Goal: Information Seeking & Learning: Learn about a topic

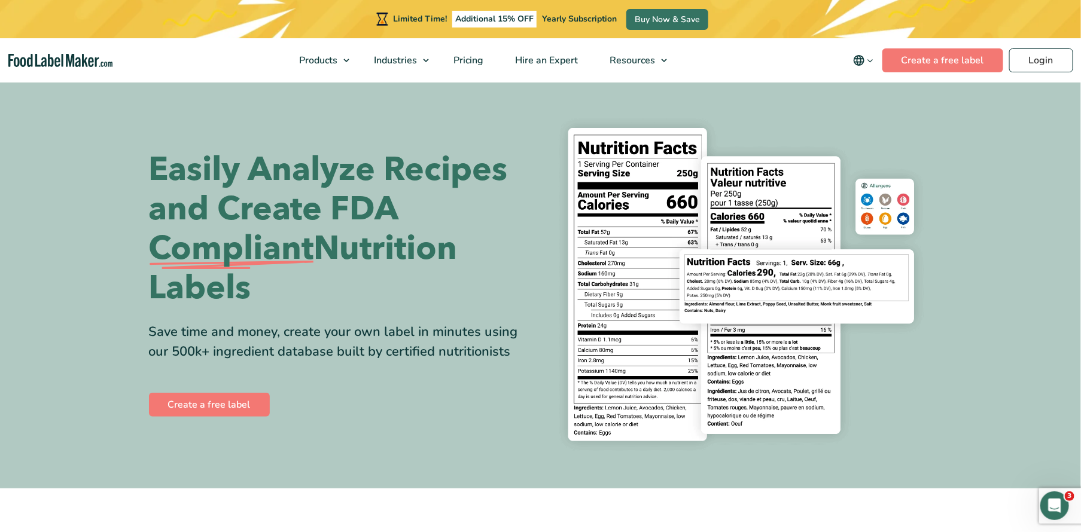
click at [281, 208] on h1 "Easily Analyze Recipes and Create FDA Compliant Nutrition Labels" at bounding box center [340, 229] width 383 height 158
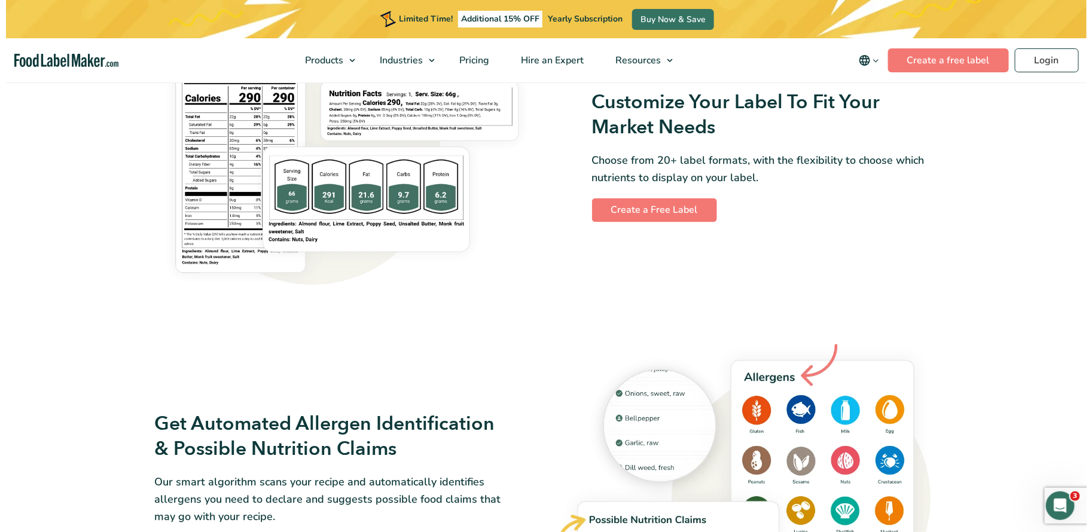
scroll to position [1017, 0]
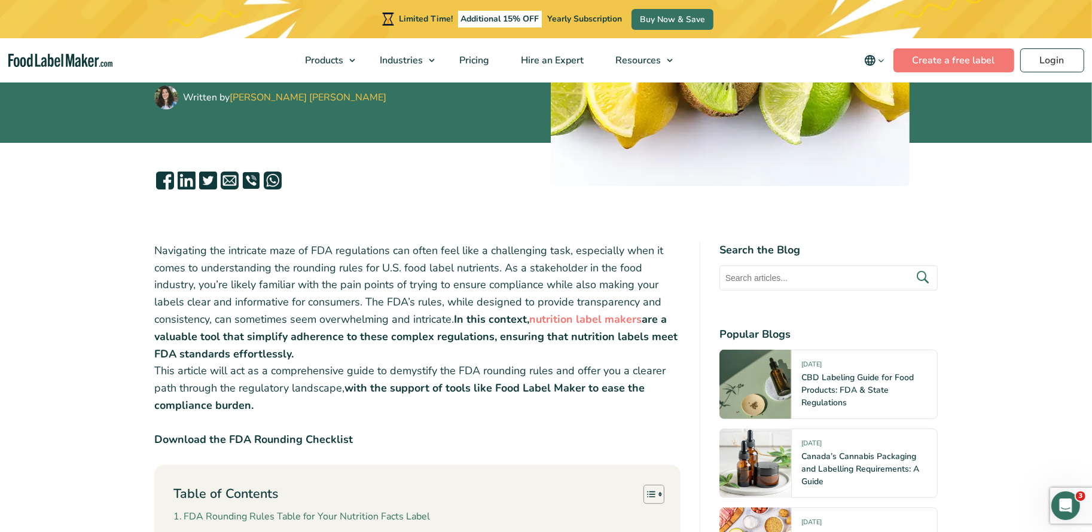
scroll to position [306, 0]
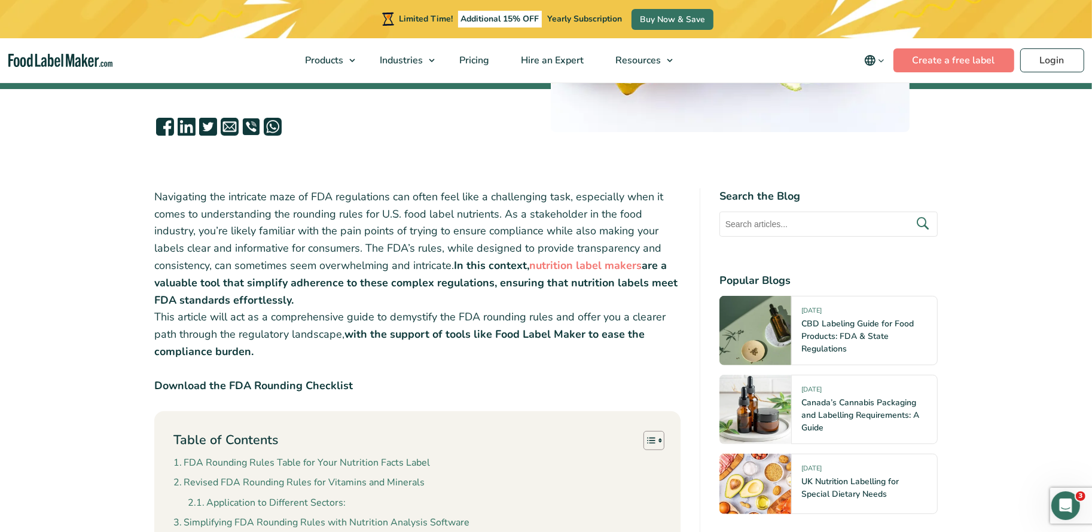
click at [356, 314] on p "Navigating the intricate maze of FDA regulations can often feel like a challeng…" at bounding box center [417, 274] width 526 height 172
click at [255, 337] on p "Navigating the intricate maze of FDA regulations can often feel like a challeng…" at bounding box center [417, 274] width 526 height 172
click at [266, 312] on p "Navigating the intricate maze of FDA regulations can often feel like a challeng…" at bounding box center [417, 274] width 526 height 172
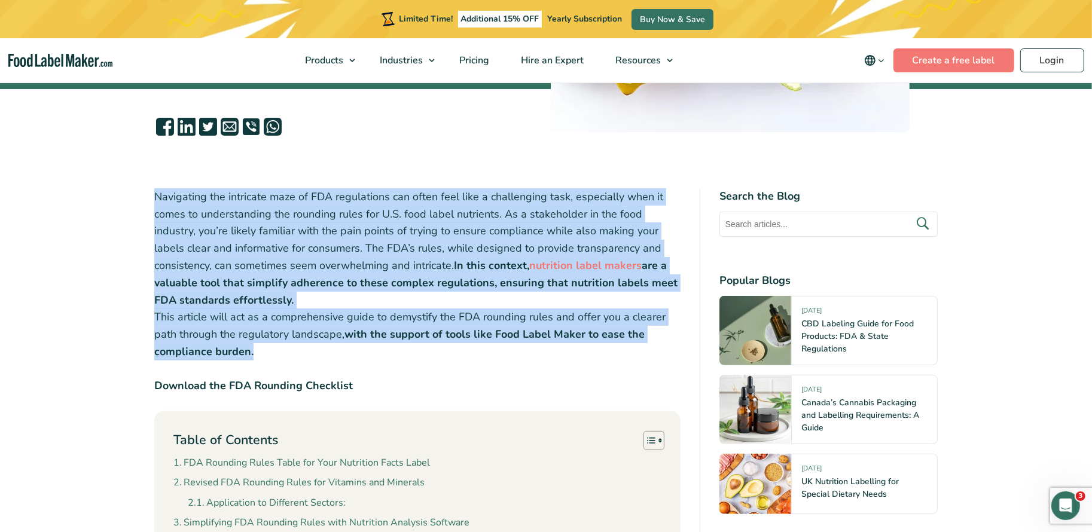
drag, startPoint x: 257, startPoint y: 356, endPoint x: 148, endPoint y: 194, distance: 195.6
copy p "Navigating the intricate maze of FDA regulations can often feel like a challeng…"
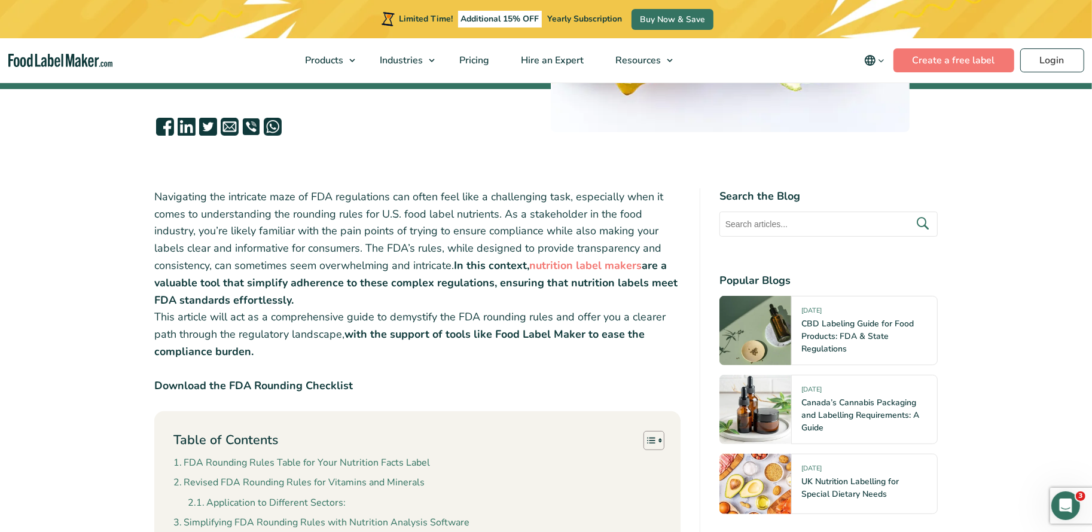
click at [321, 385] on strong "Download the FDA Rounding Checklist" at bounding box center [253, 386] width 199 height 14
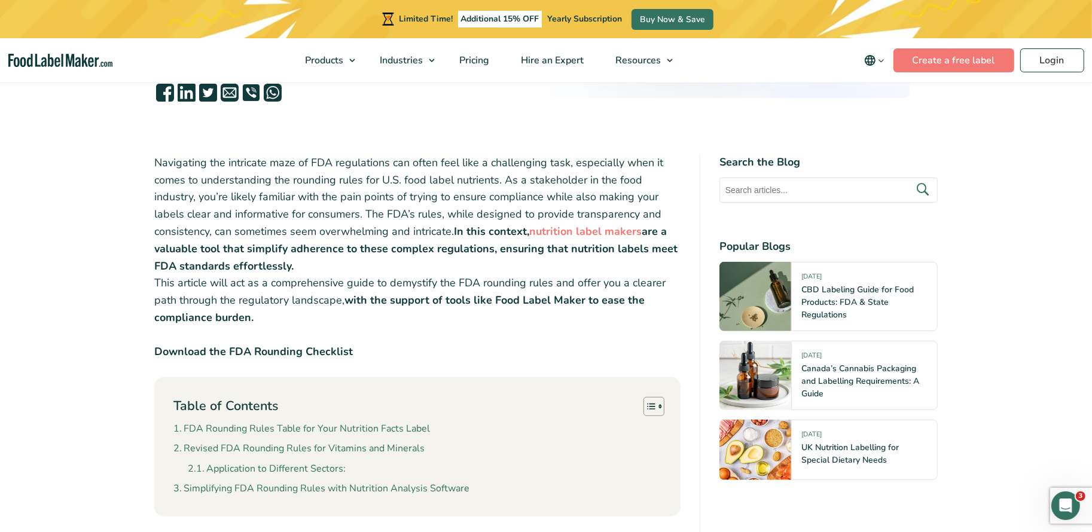
scroll to position [328, 0]
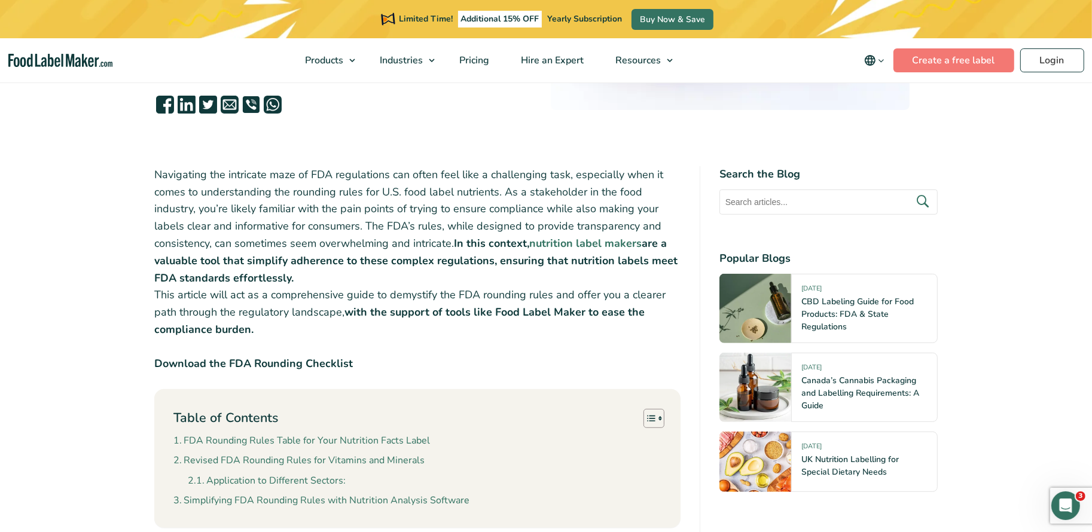
click at [567, 244] on strong "nutrition label makers" at bounding box center [585, 243] width 112 height 14
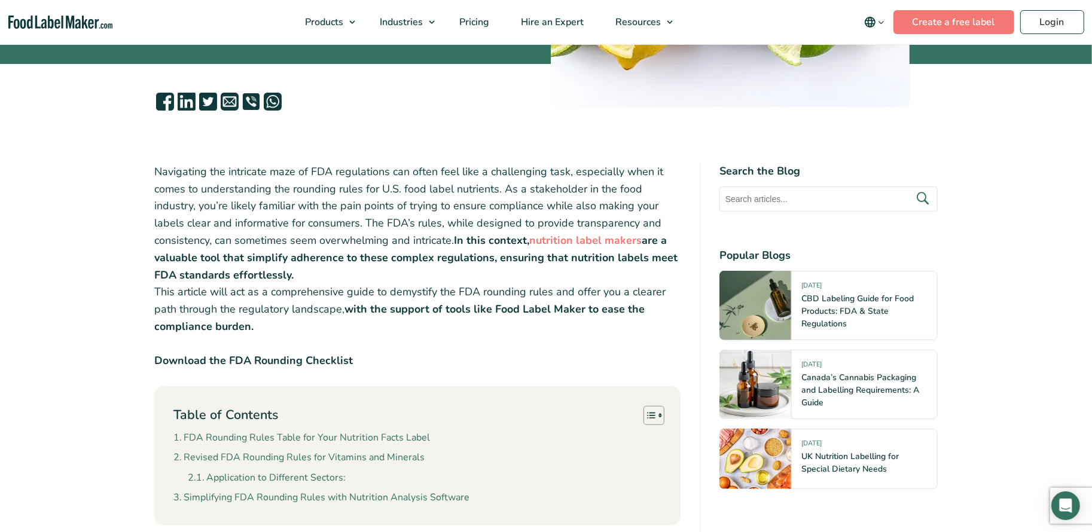
click at [532, 266] on p "Navigating the intricate maze of FDA regulations can often feel like a challeng…" at bounding box center [417, 249] width 526 height 172
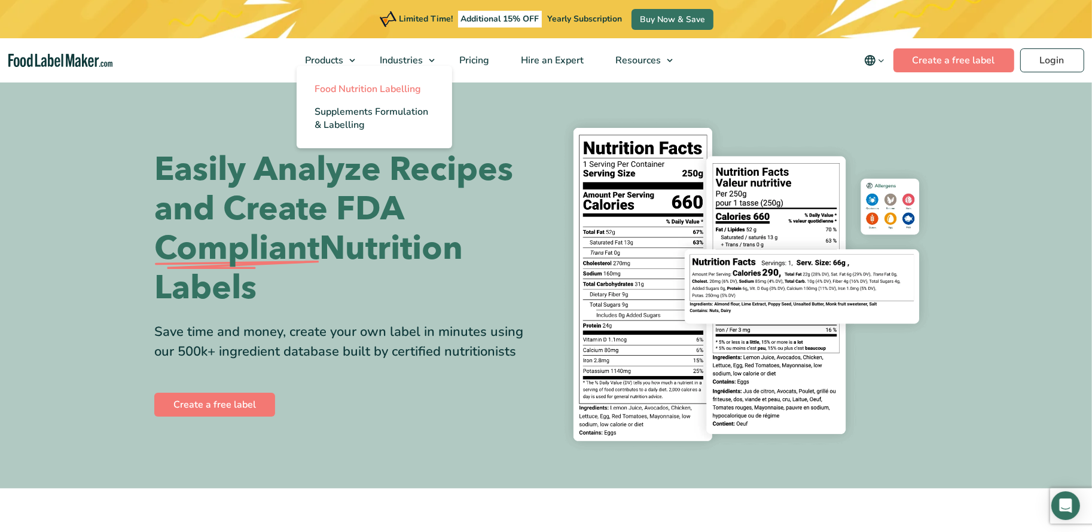
click at [336, 79] on link "Food Nutrition Labelling" at bounding box center [375, 89] width 156 height 23
click at [398, 90] on span "Food Nutrition Labelling" at bounding box center [368, 89] width 106 height 13
click at [342, 90] on span "Food Nutrition Labelling" at bounding box center [368, 89] width 106 height 13
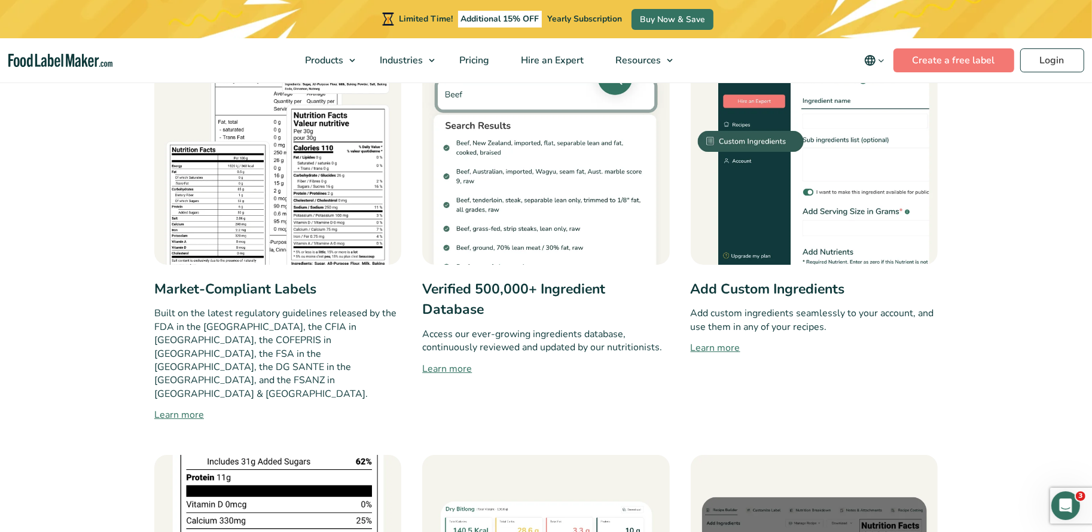
click at [449, 370] on link "Learn more" at bounding box center [545, 369] width 247 height 14
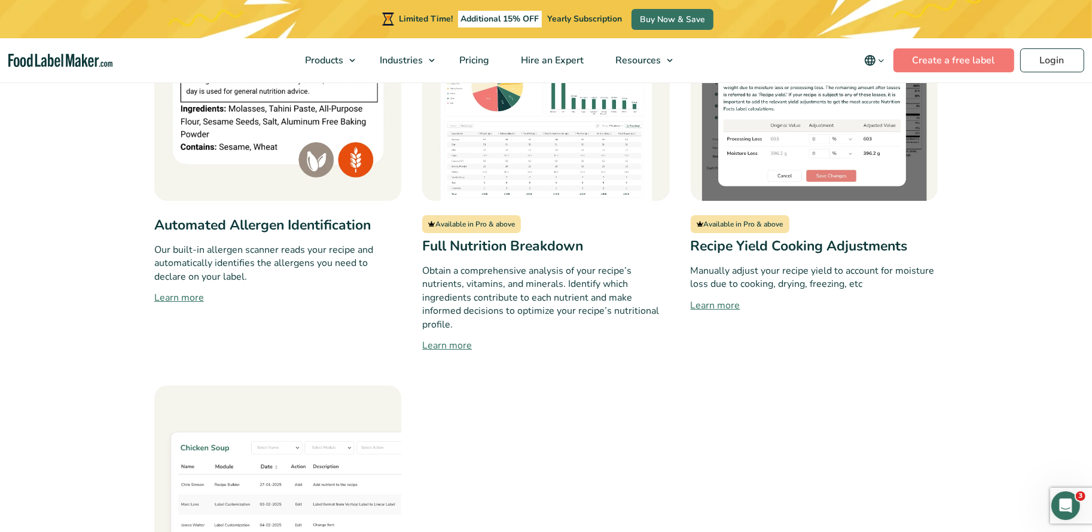
click at [738, 299] on link "Learn more" at bounding box center [814, 306] width 247 height 14
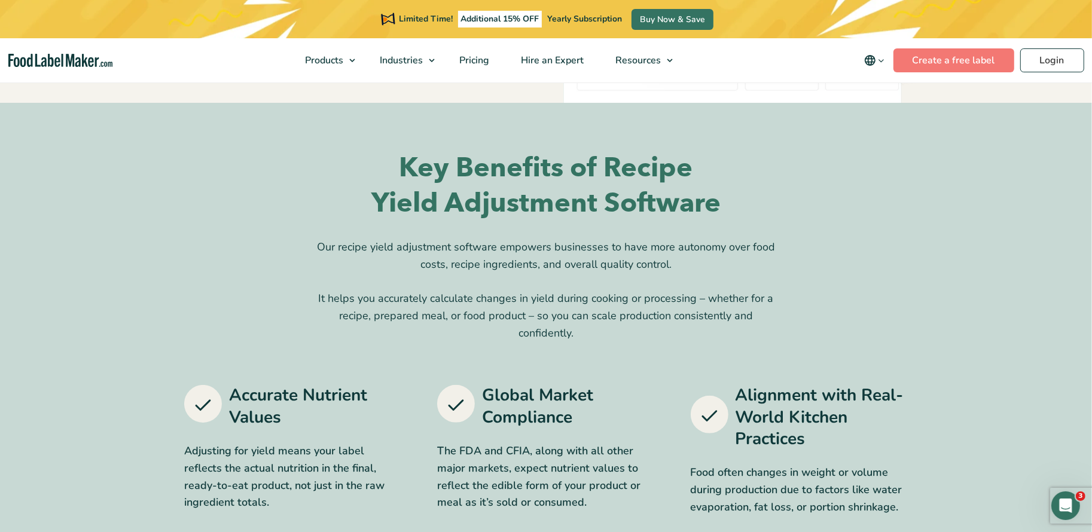
scroll to position [343, 0]
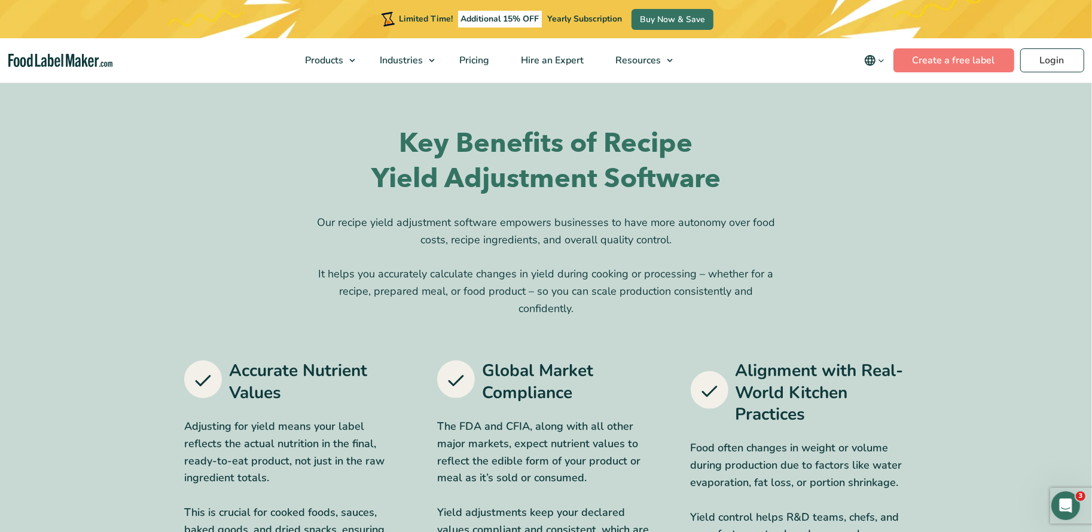
click at [768, 264] on div "Our recipe yield adjustment software empowers businesses to have more autonomy …" at bounding box center [546, 265] width 483 height 103
click at [676, 200] on div "Key Benefits of Recipe Yield Adjustment Software Our recipe yield adjustment so…" at bounding box center [546, 221] width 724 height 191
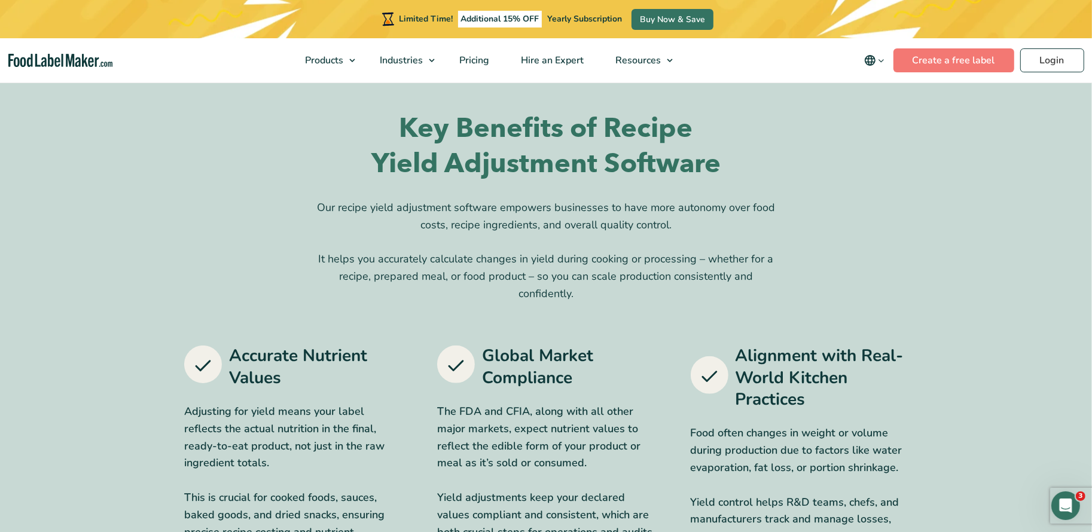
scroll to position [360, 0]
